Goal: Browse casually: Explore the website without a specific task or goal

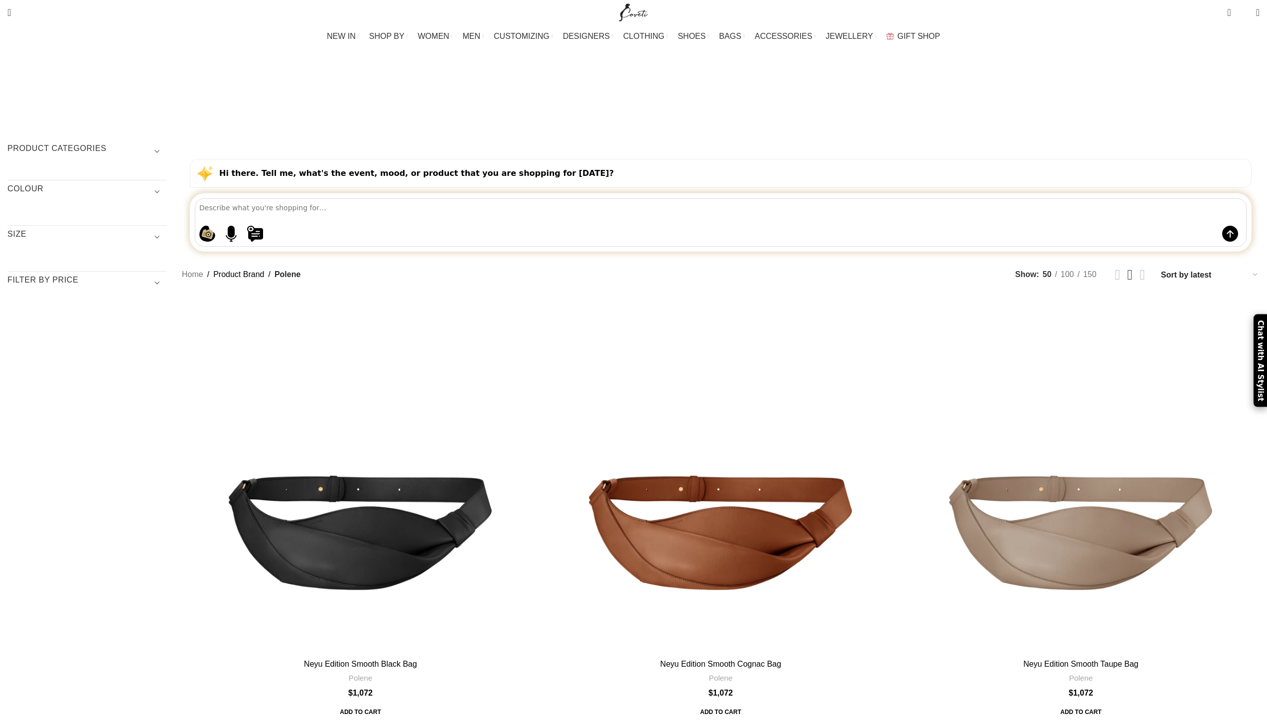
click at [397, 32] on span "SHOP BY" at bounding box center [386, 35] width 35 height 9
click at [449, 35] on span "WOMEN" at bounding box center [433, 35] width 31 height 9
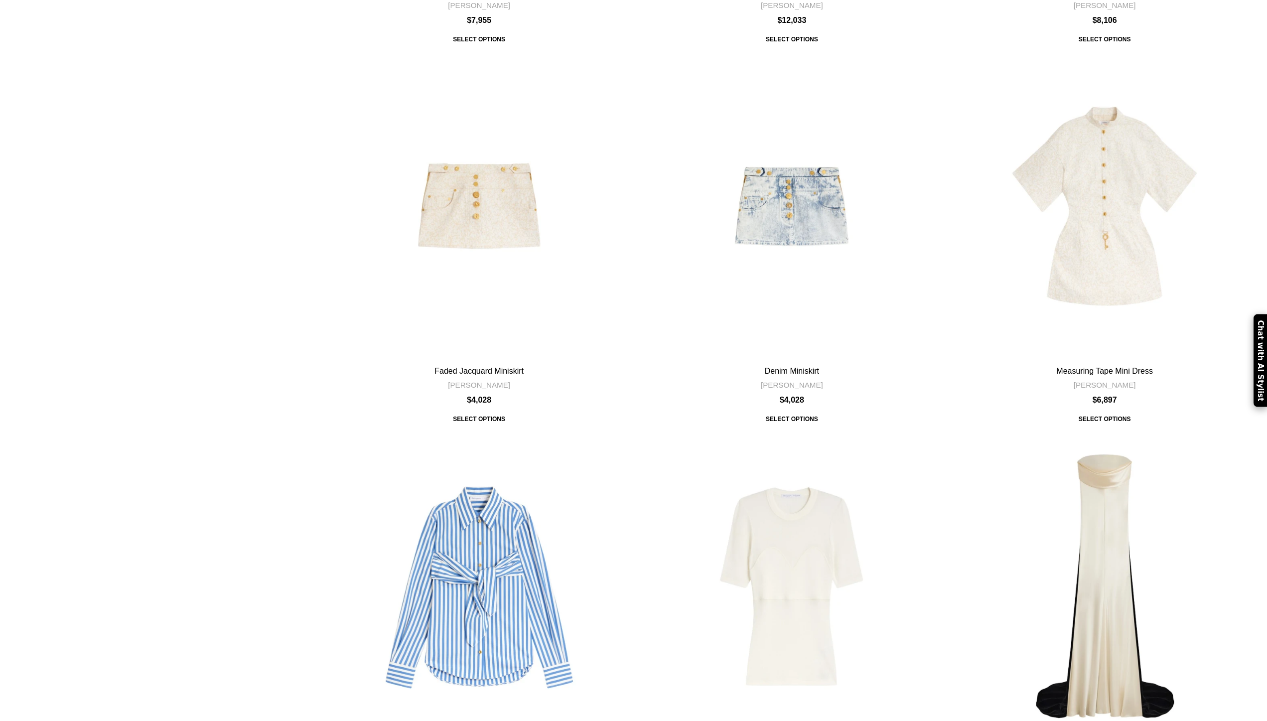
scroll to position [4148, 0]
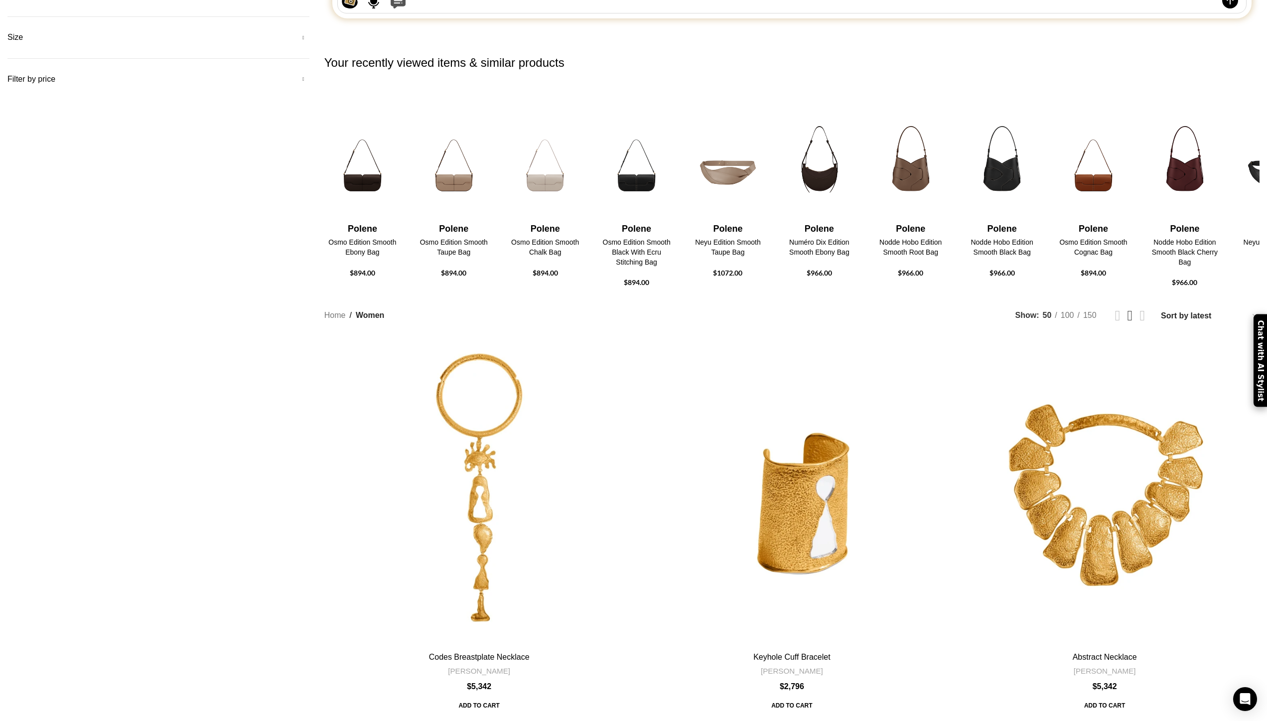
scroll to position [0, 0]
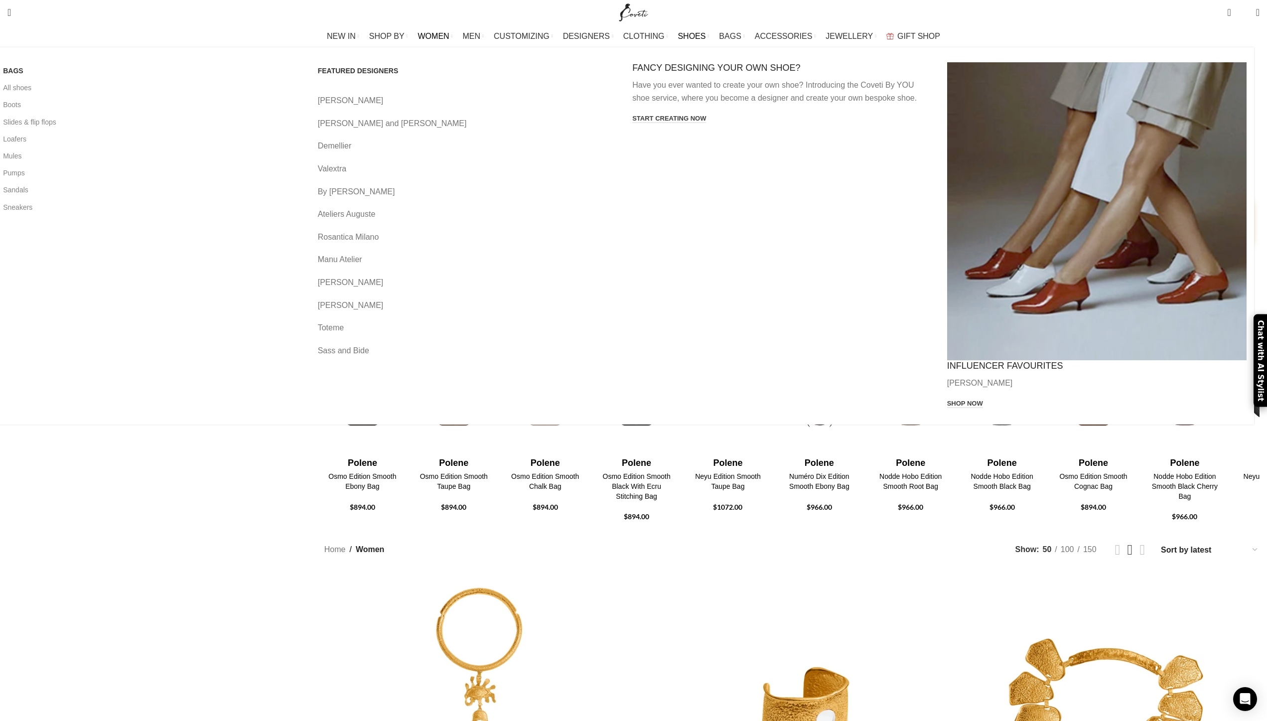
click at [693, 34] on span "SHOES" at bounding box center [692, 35] width 28 height 9
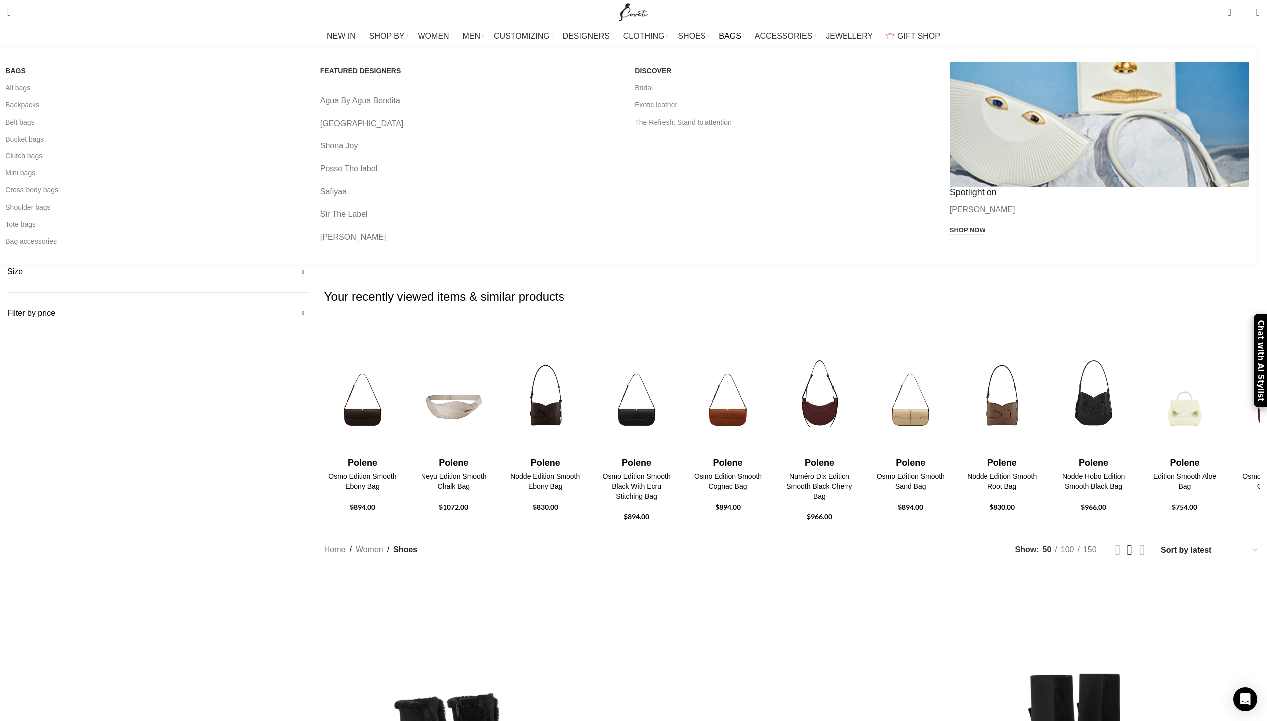
click at [723, 37] on span "BAGS" at bounding box center [730, 35] width 22 height 9
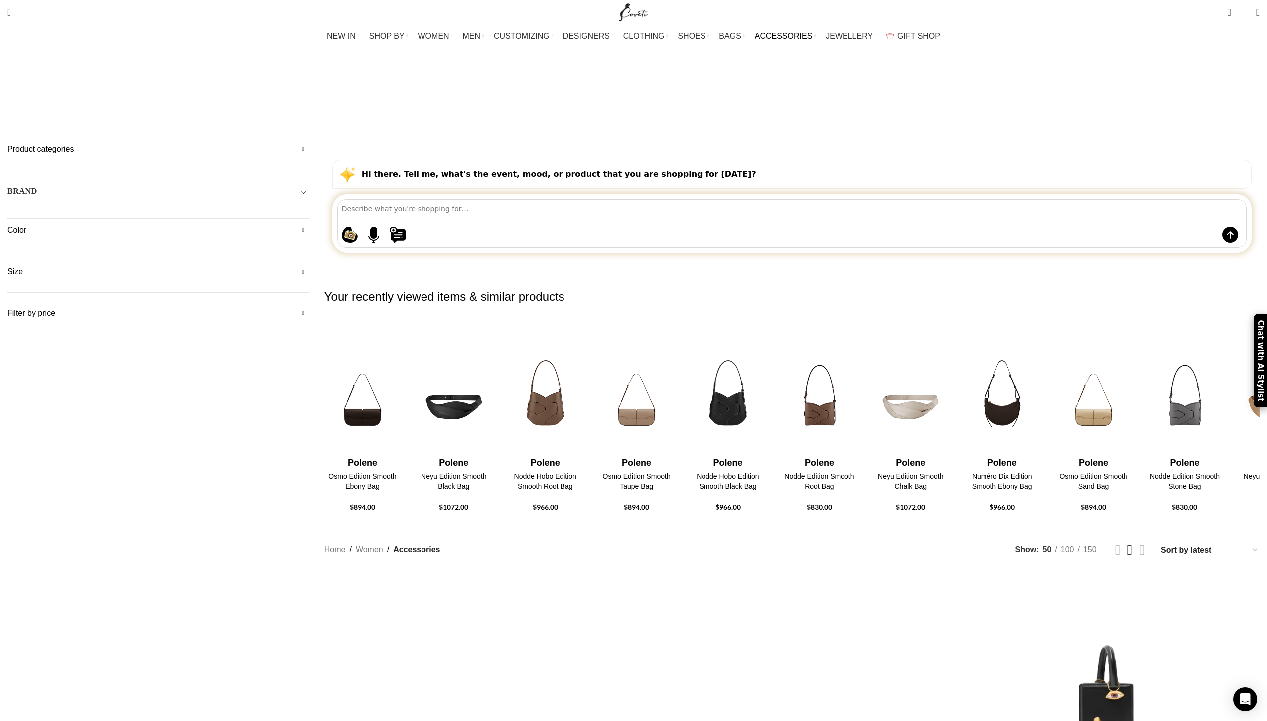
click at [829, 35] on span "JEWELLERY" at bounding box center [849, 35] width 47 height 9
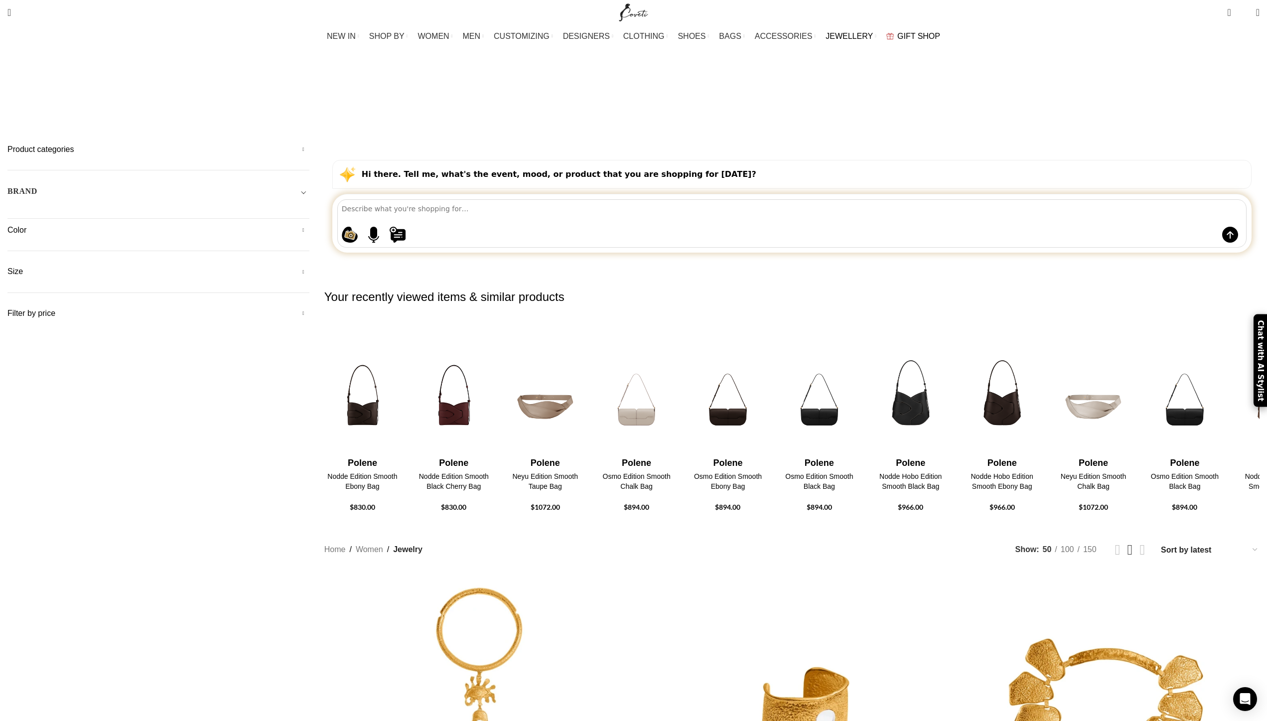
click at [897, 36] on span "GIFT SHOP" at bounding box center [918, 35] width 43 height 9
